Goal: Check status: Check status

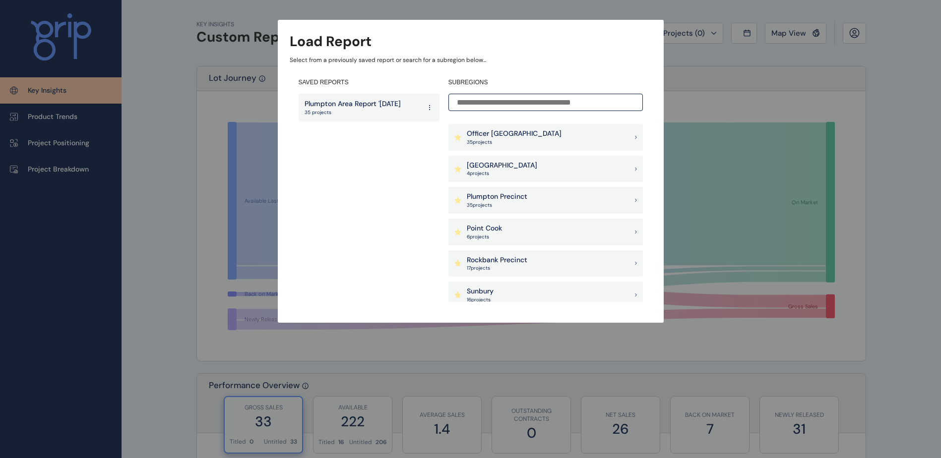
scroll to position [645, 0]
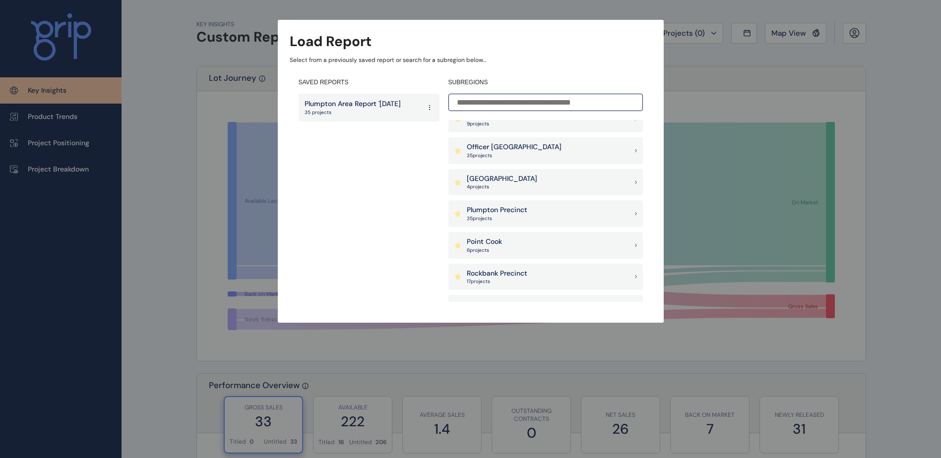
click at [520, 207] on p "Plumpton Precinct" at bounding box center [497, 210] width 61 height 10
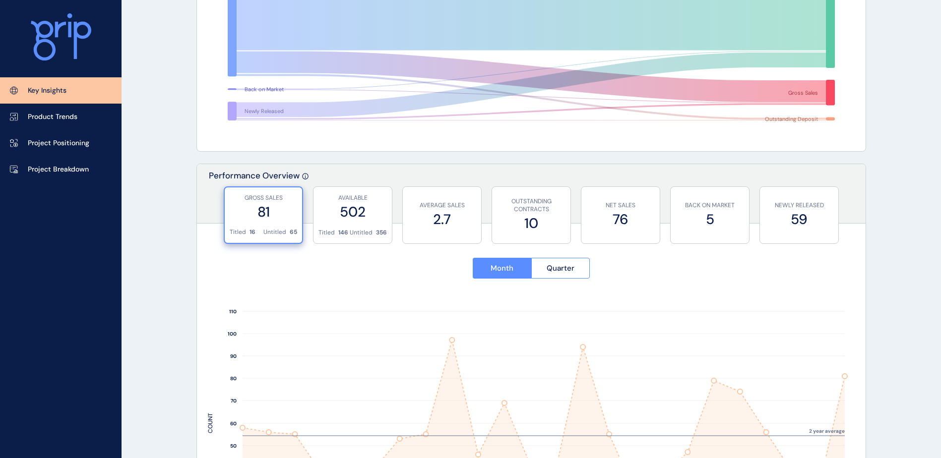
scroll to position [142, 0]
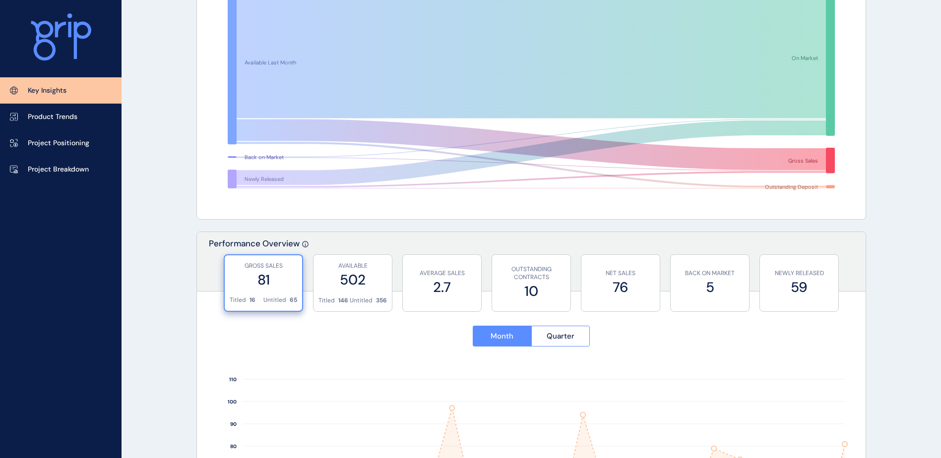
click at [257, 285] on label "81" at bounding box center [263, 279] width 67 height 19
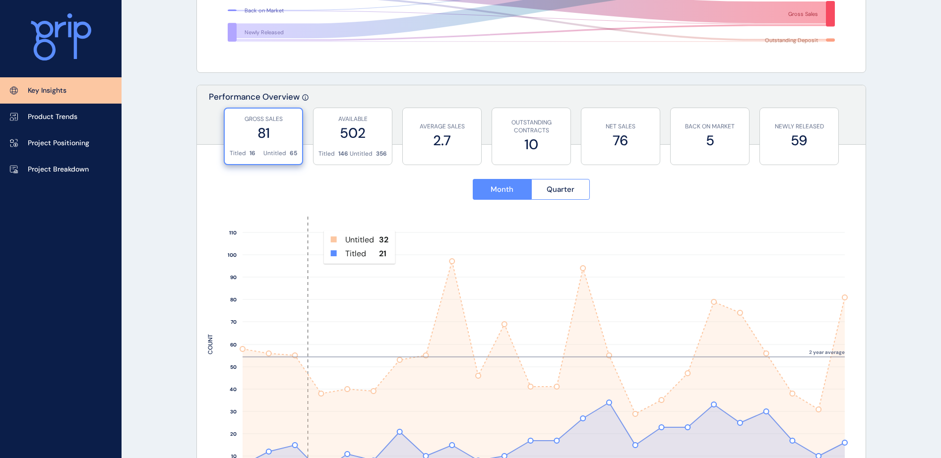
scroll to position [291, 0]
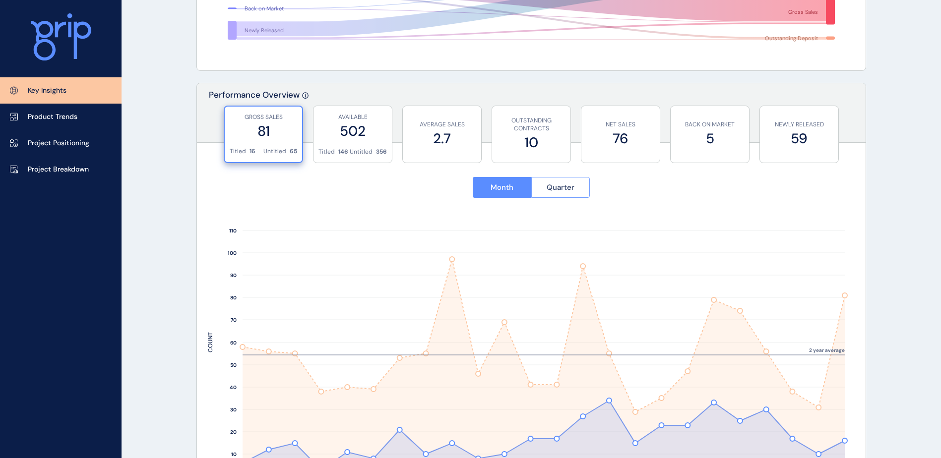
click at [559, 184] on span "Quarter" at bounding box center [561, 188] width 28 height 10
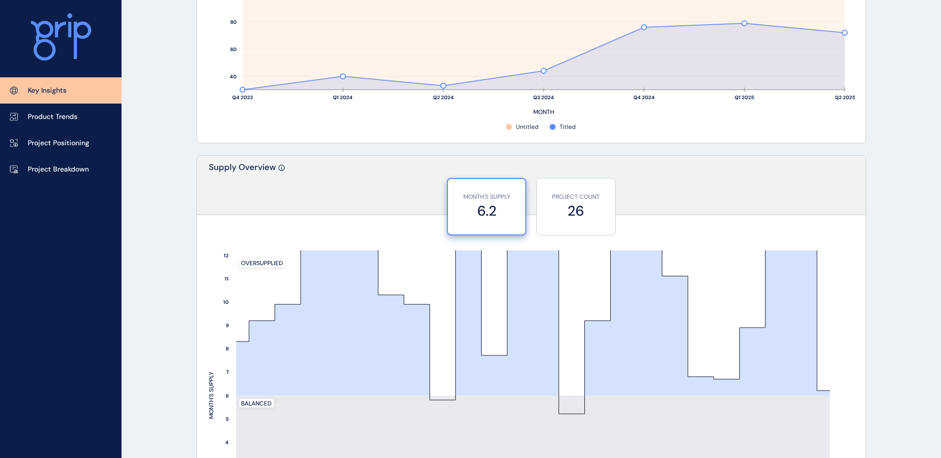
scroll to position [687, 0]
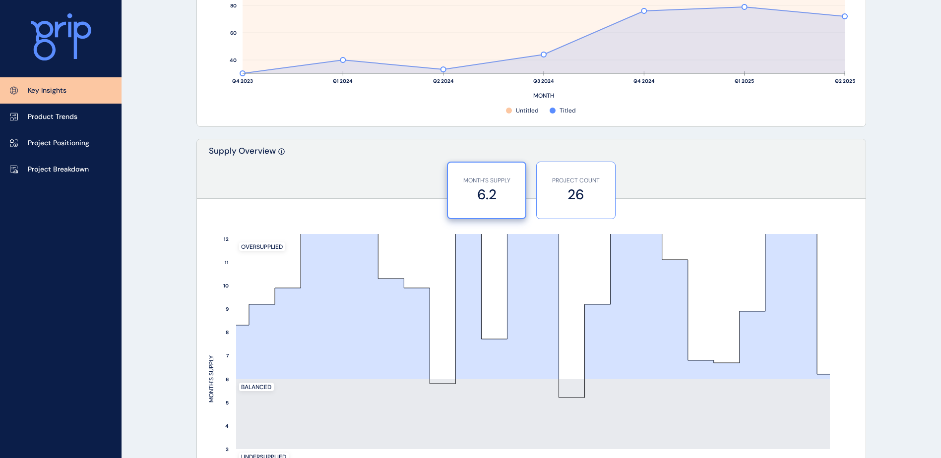
click at [575, 186] on label "26" at bounding box center [576, 194] width 68 height 19
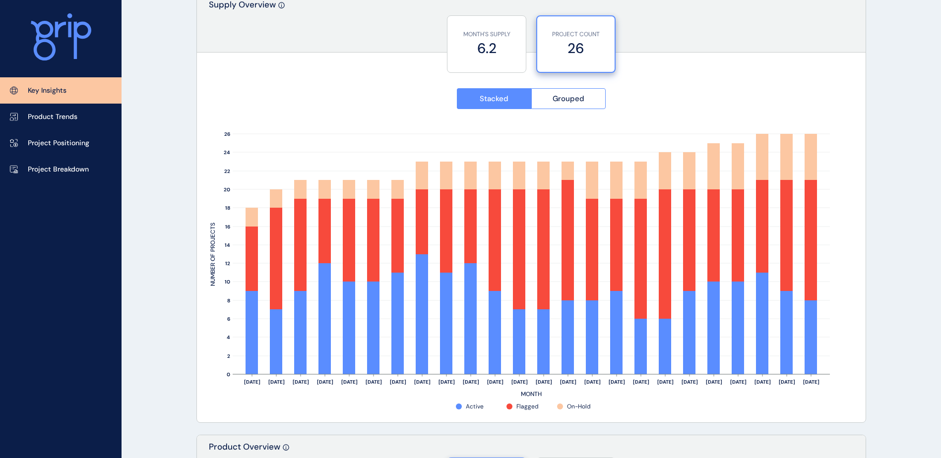
scroll to position [836, 0]
